Goal: Transaction & Acquisition: Download file/media

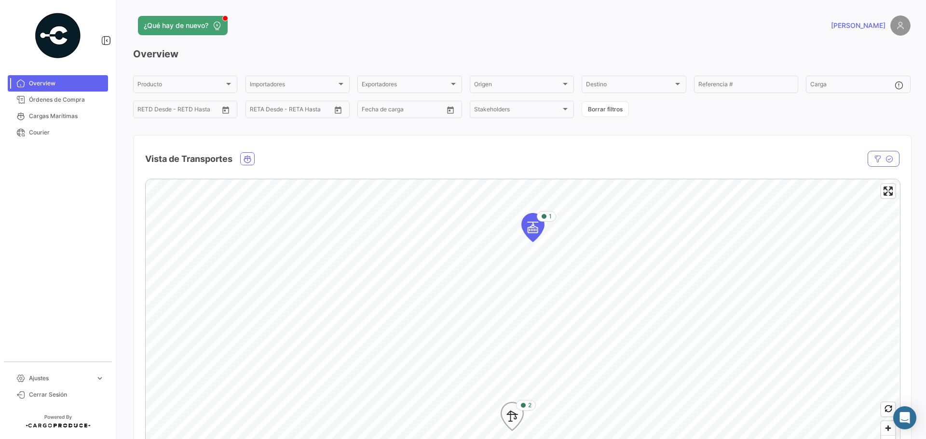
click at [512, 412] on icon "Map marker" at bounding box center [511, 416] width 13 height 20
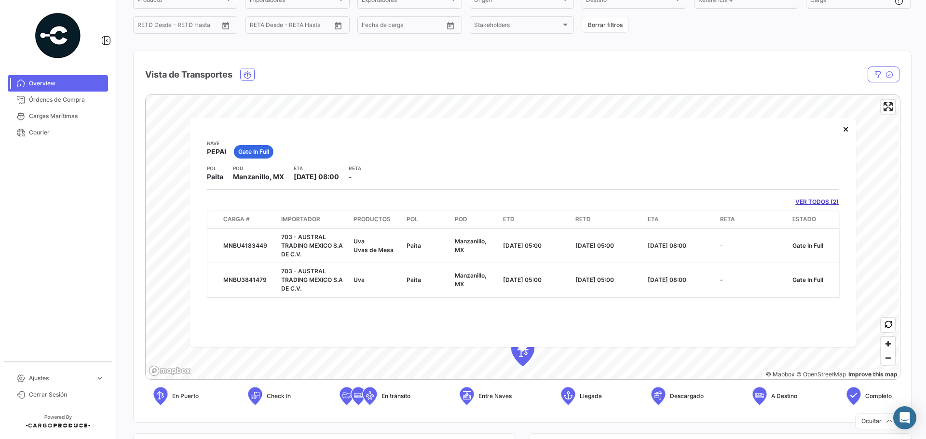
scroll to position [145, 0]
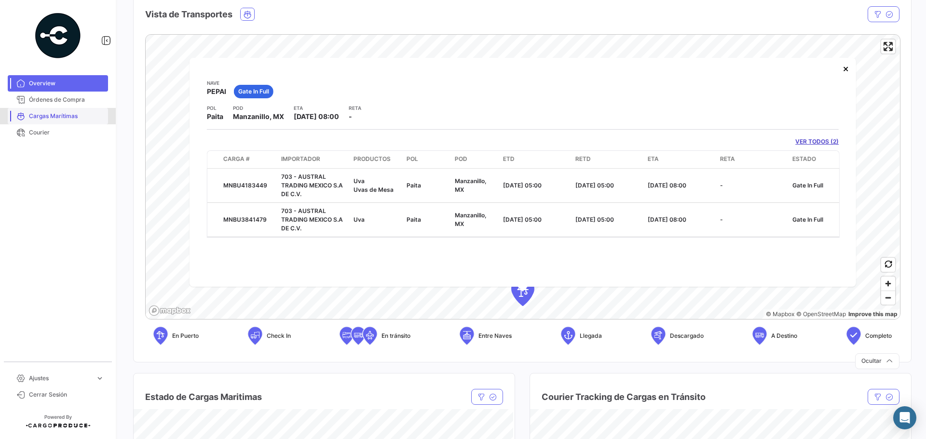
click at [65, 114] on span "Cargas Marítimas" at bounding box center [66, 116] width 75 height 9
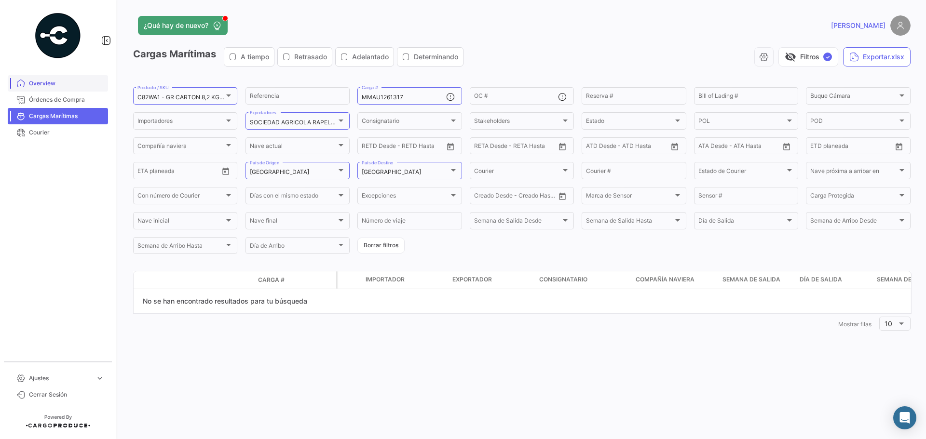
click at [49, 85] on span "Overview" at bounding box center [66, 83] width 75 height 9
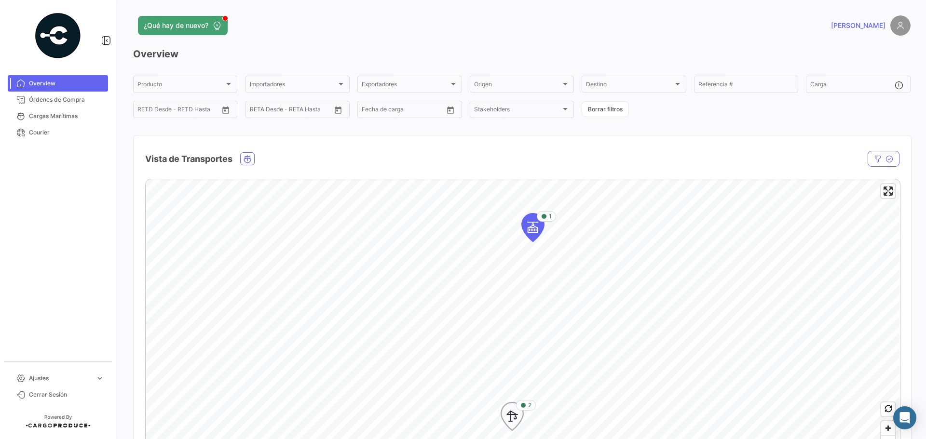
click at [513, 417] on icon "Map marker" at bounding box center [511, 416] width 13 height 20
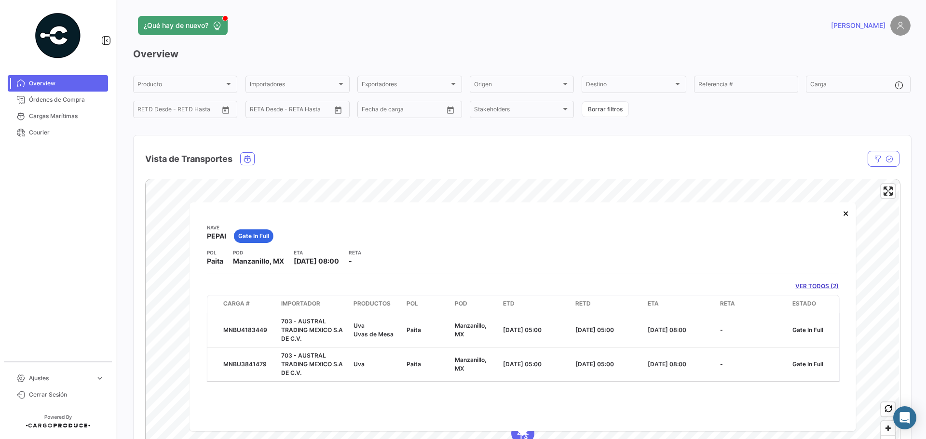
click at [827, 282] on link "VER TODOS (2)" at bounding box center [816, 286] width 43 height 9
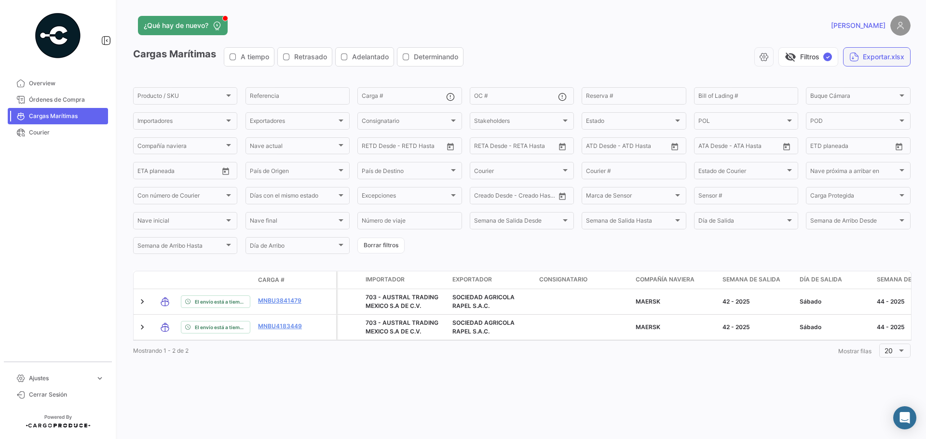
click at [868, 53] on button "Exportar.xlsx" at bounding box center [876, 56] width 67 height 19
click at [39, 391] on span "Cerrar Sesión" at bounding box center [66, 394] width 75 height 9
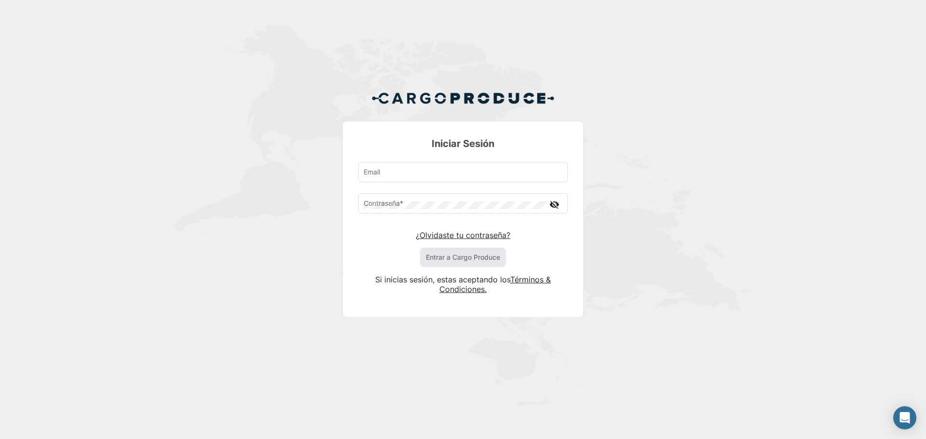
type input "[EMAIL_ADDRESS][DOMAIN_NAME]"
